Goal: Find specific page/section: Find specific page/section

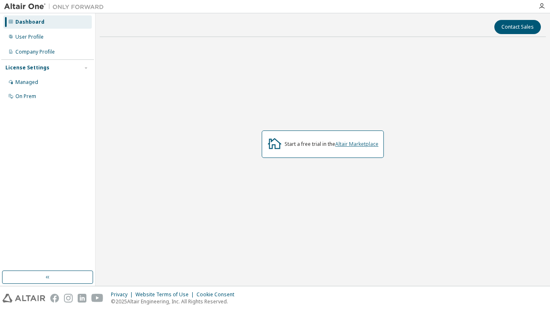
click at [351, 146] on link "Altair Marketplace" at bounding box center [356, 143] width 43 height 7
click at [43, 95] on div "On Prem" at bounding box center [47, 96] width 88 height 13
